Goal: Task Accomplishment & Management: Complete application form

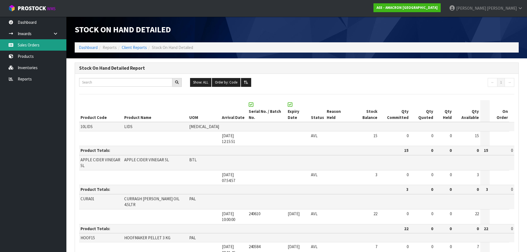
click at [29, 44] on link "Sales Orders" at bounding box center [33, 44] width 66 height 11
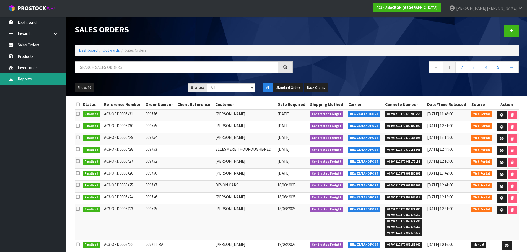
click at [28, 78] on link "Reports" at bounding box center [33, 78] width 66 height 11
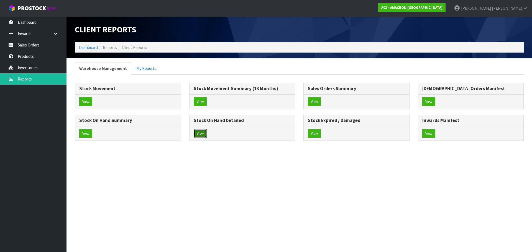
click at [202, 134] on button "View" at bounding box center [200, 133] width 13 height 9
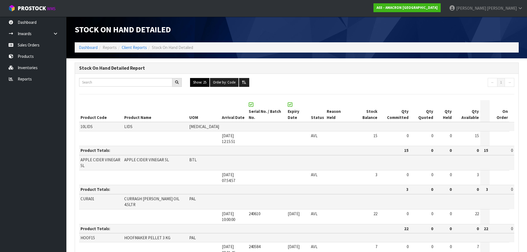
click at [195, 82] on button "Show: 25" at bounding box center [199, 82] width 19 height 9
click at [201, 130] on link "ALL" at bounding box center [212, 130] width 44 height 7
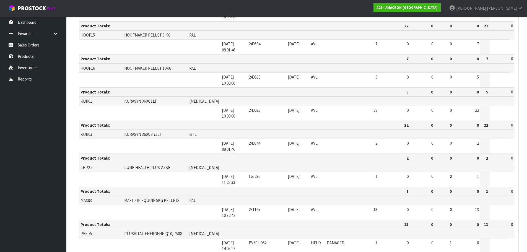
scroll to position [102, 0]
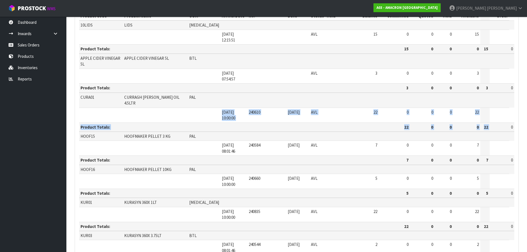
drag, startPoint x: 490, startPoint y: 91, endPoint x: 74, endPoint y: 76, distance: 416.9
click at [89, 93] on tbody "CURA01 CURRAGH [PERSON_NAME] OIL 4.5LTR PAL [DATE] 10:00:00 240610 [DATE] AVL 2…" at bounding box center [296, 112] width 435 height 39
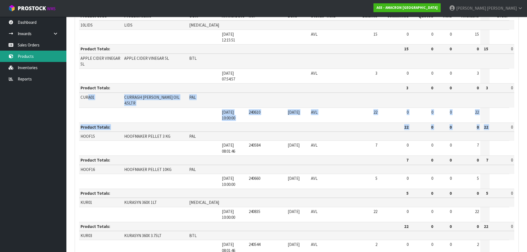
scroll to position [0, 0]
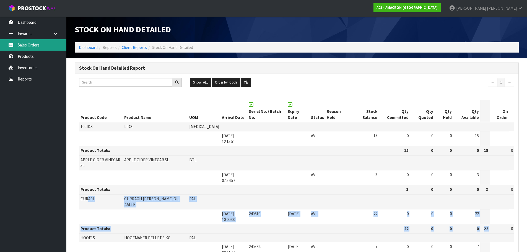
click at [46, 49] on link "Sales Orders" at bounding box center [33, 44] width 66 height 11
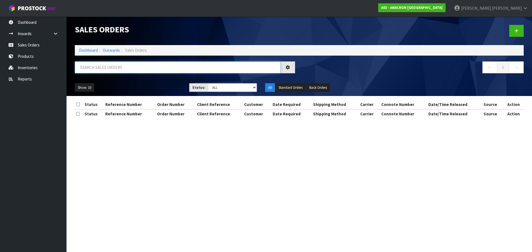
drag, startPoint x: 84, startPoint y: 69, endPoint x: 151, endPoint y: 75, distance: 67.8
click at [84, 69] on input "text" at bounding box center [178, 67] width 206 height 12
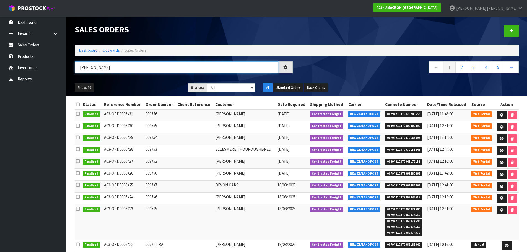
type input "[PERSON_NAME]"
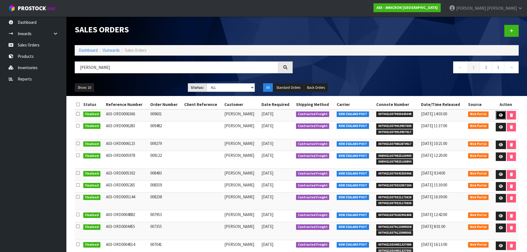
click at [499, 114] on icon at bounding box center [501, 115] width 4 height 4
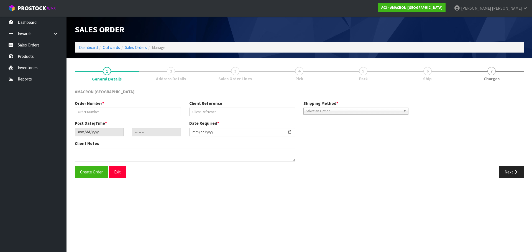
click at [517, 179] on div "Create Order Exit Next" at bounding box center [299, 174] width 457 height 16
click at [514, 173] on icon "button" at bounding box center [515, 172] width 5 height 4
type input "009601"
type input "[DATE]"
type input "11:58:00.000"
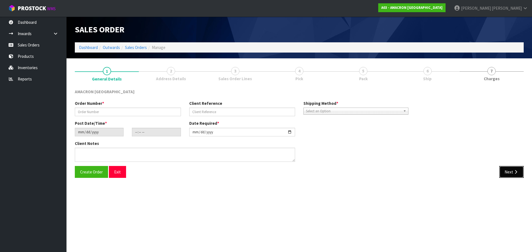
type input "[DATE]"
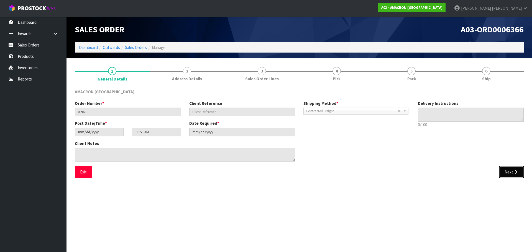
click at [518, 174] on button "Next" at bounding box center [511, 172] width 24 height 12
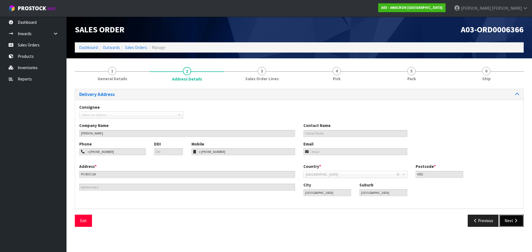
click at [509, 221] on button "Next" at bounding box center [511, 221] width 24 height 12
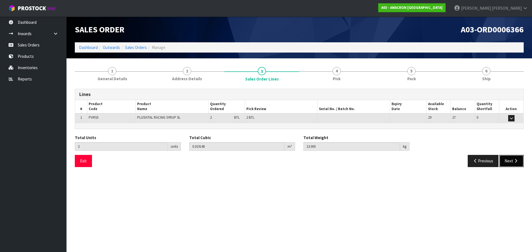
click at [507, 160] on button "Next" at bounding box center [511, 161] width 24 height 12
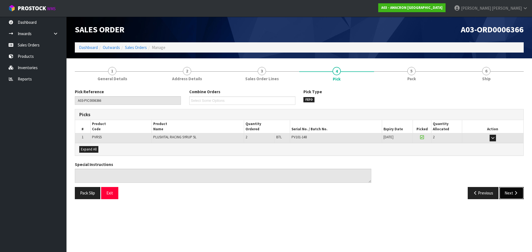
click at [511, 192] on button "Next" at bounding box center [511, 193] width 24 height 12
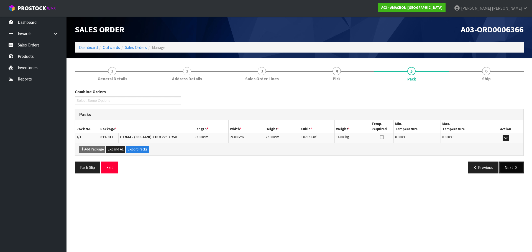
click at [512, 168] on button "Next" at bounding box center [511, 168] width 24 height 12
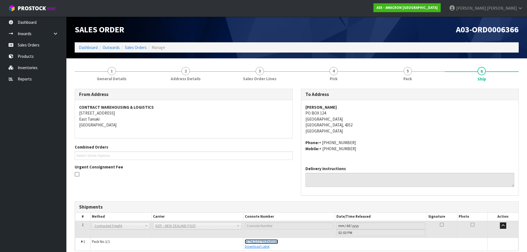
click at [266, 240] on span "00794210379935645048" at bounding box center [261, 241] width 33 height 5
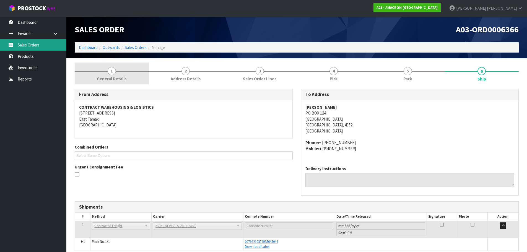
drag, startPoint x: 30, startPoint y: 42, endPoint x: 81, endPoint y: 68, distance: 57.8
click at [30, 42] on link "Sales Orders" at bounding box center [33, 44] width 66 height 11
